Goal: Obtain resource: Obtain resource

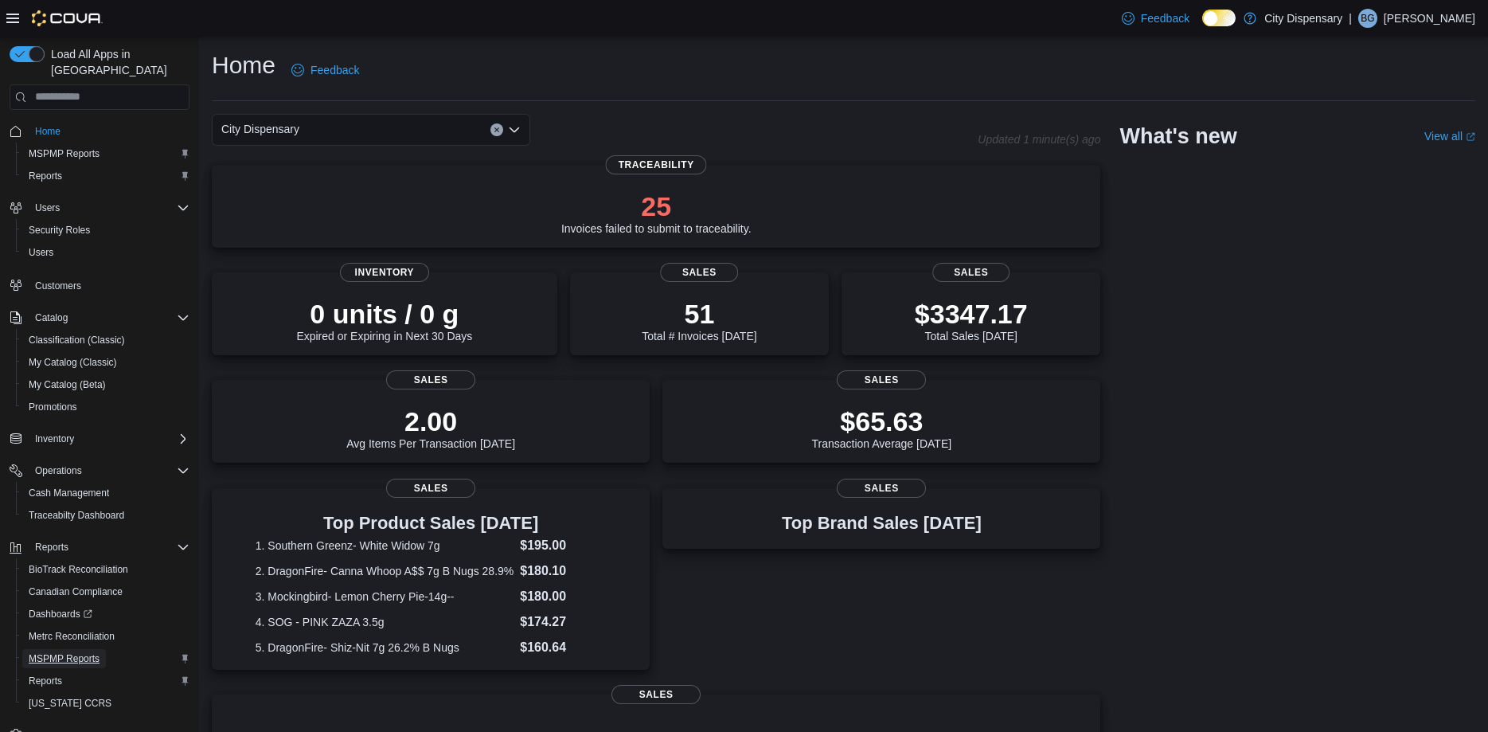
click at [80, 652] on span "MSPMP Reports" at bounding box center [64, 658] width 71 height 13
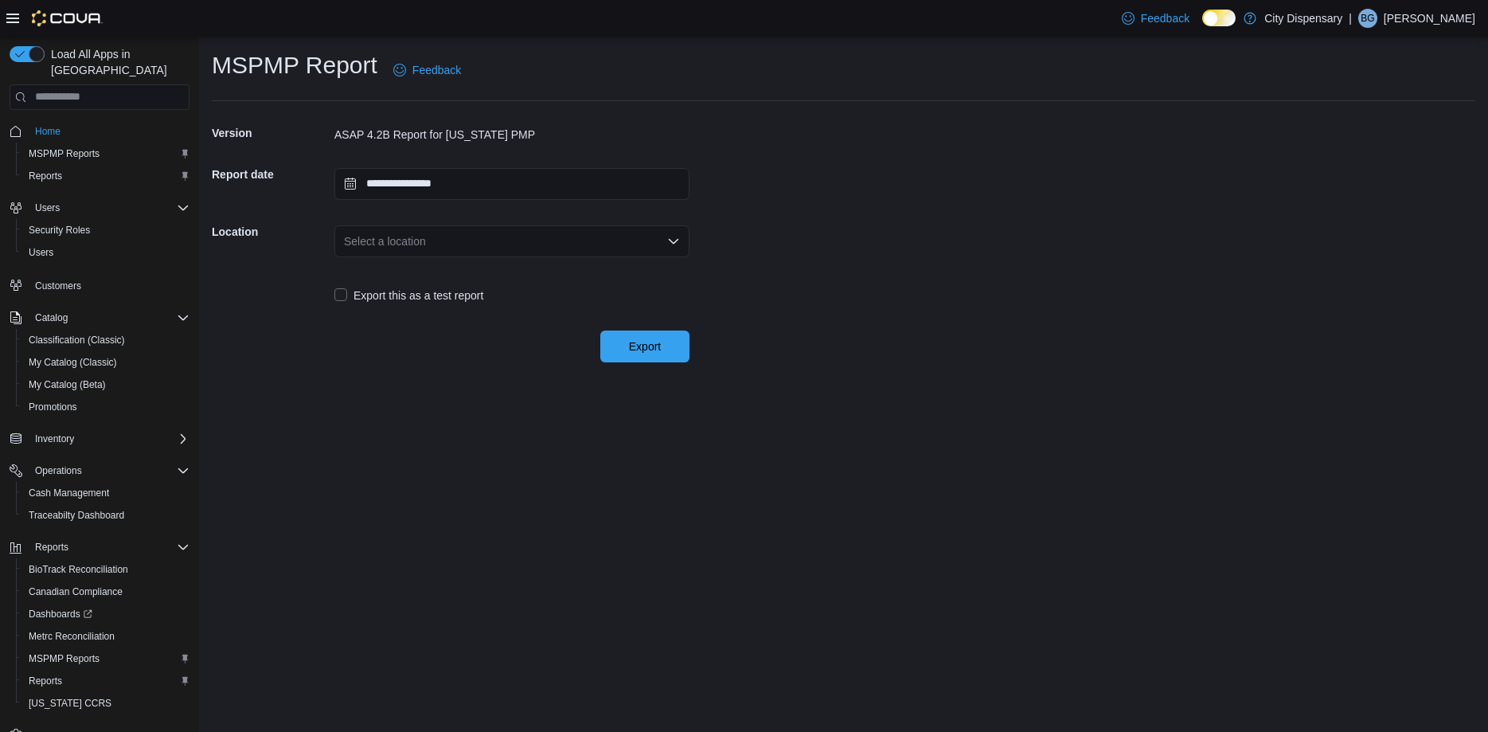
click at [640, 240] on div "Select a location" at bounding box center [511, 241] width 355 height 32
click at [416, 285] on span "[STREET_ADDRESS]" at bounding box center [521, 291] width 317 height 16
click at [677, 347] on span "Export" at bounding box center [645, 346] width 70 height 32
